Goal: Navigation & Orientation: Find specific page/section

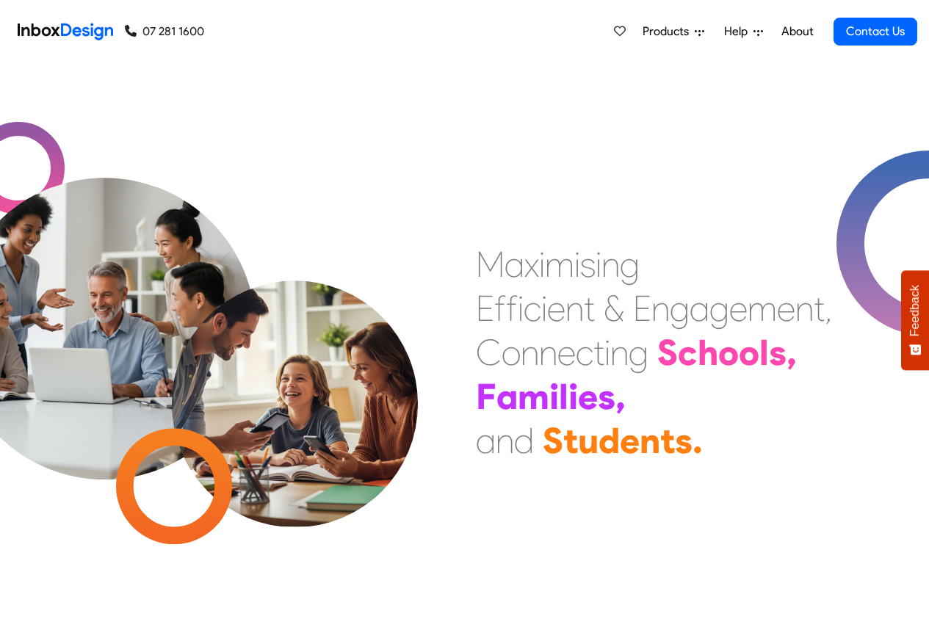
click at [794, 32] on link "About" at bounding box center [797, 31] width 40 height 29
